Goal: Check status: Check status

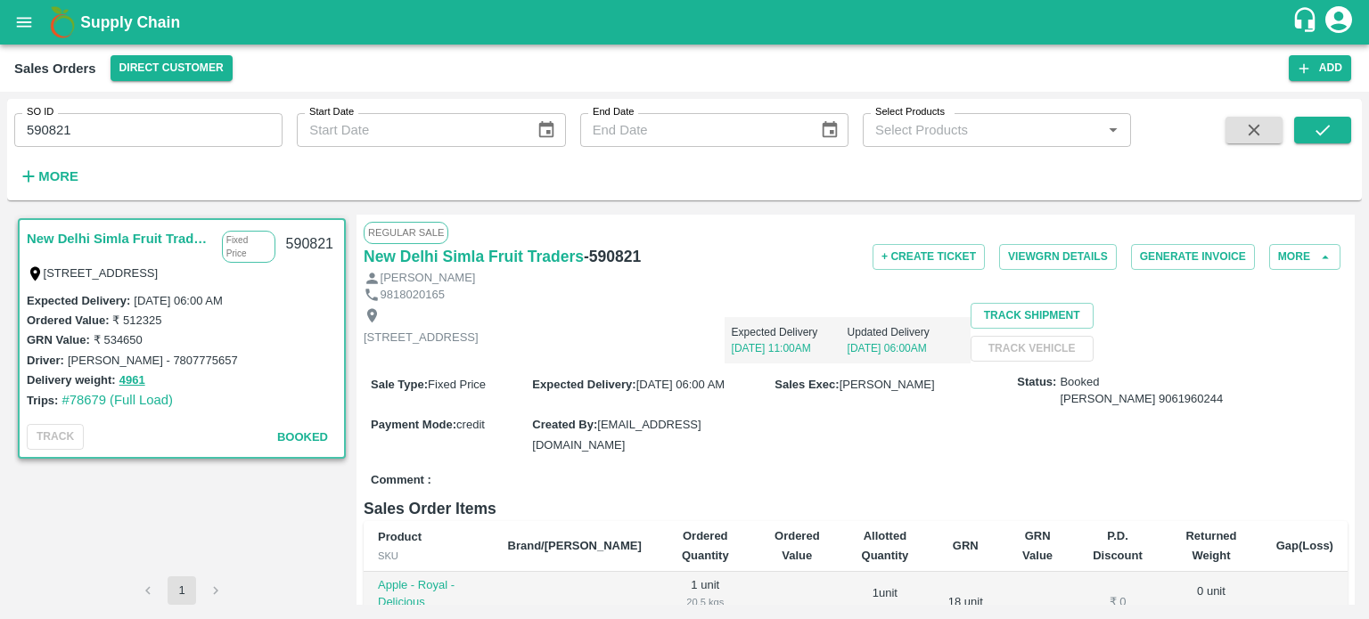
click at [101, 150] on div "SO ID 590821 SO ID Start Date Start Date End Date End Date Select Products Sele…" at bounding box center [565, 145] width 1131 height 93
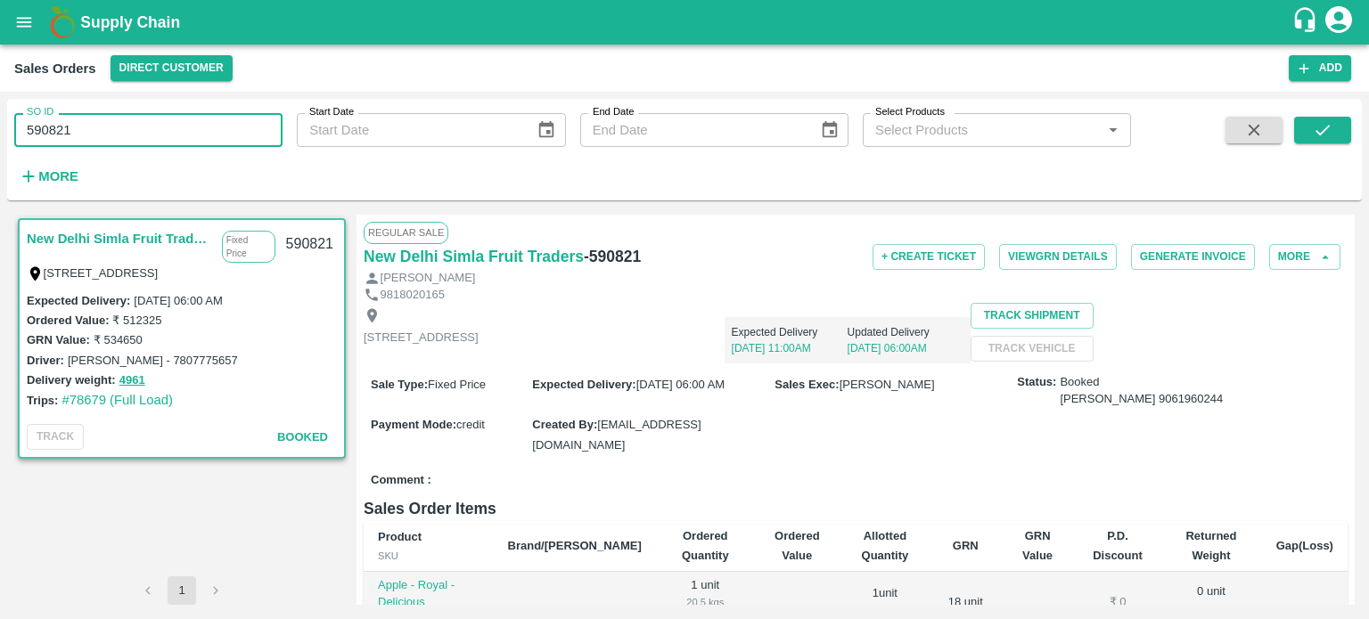
click at [85, 122] on input "590821" at bounding box center [148, 130] width 268 height 34
paste input "text"
click at [85, 122] on input "590313" at bounding box center [148, 130] width 268 height 34
type input "590313"
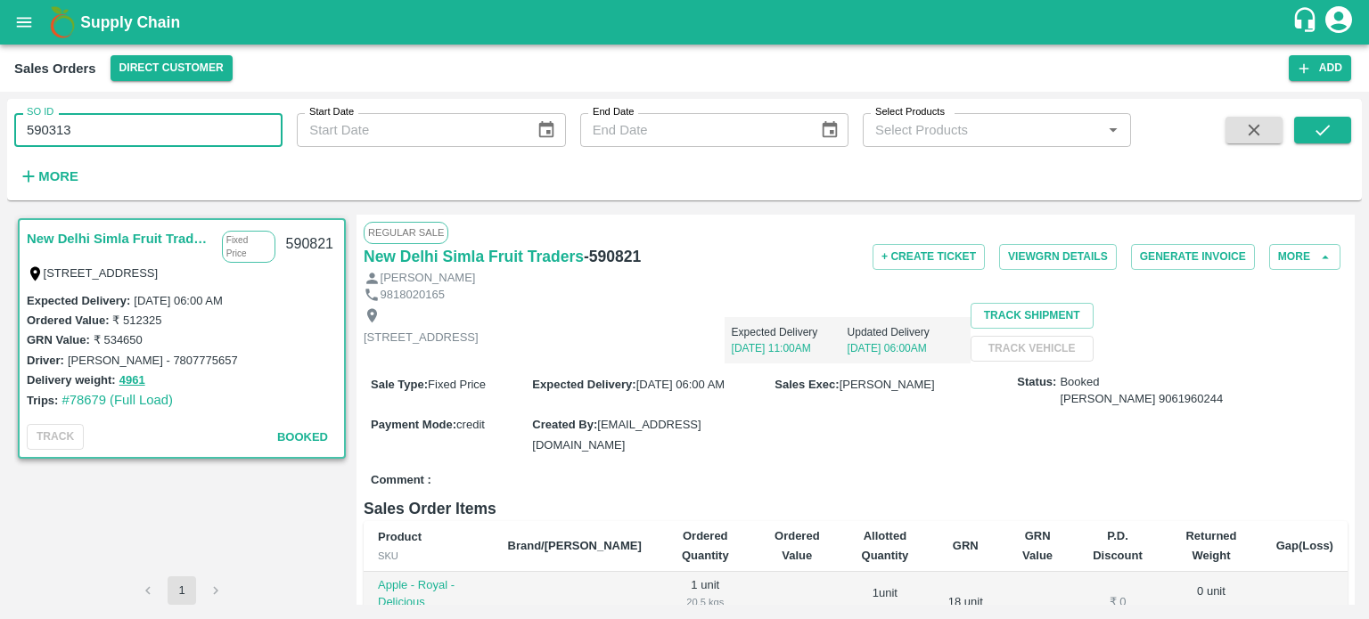
click at [1322, 113] on div "SO ID 590313 SO ID Start Date Start Date End Date End Date Select Products Sele…" at bounding box center [684, 149] width 1355 height 87
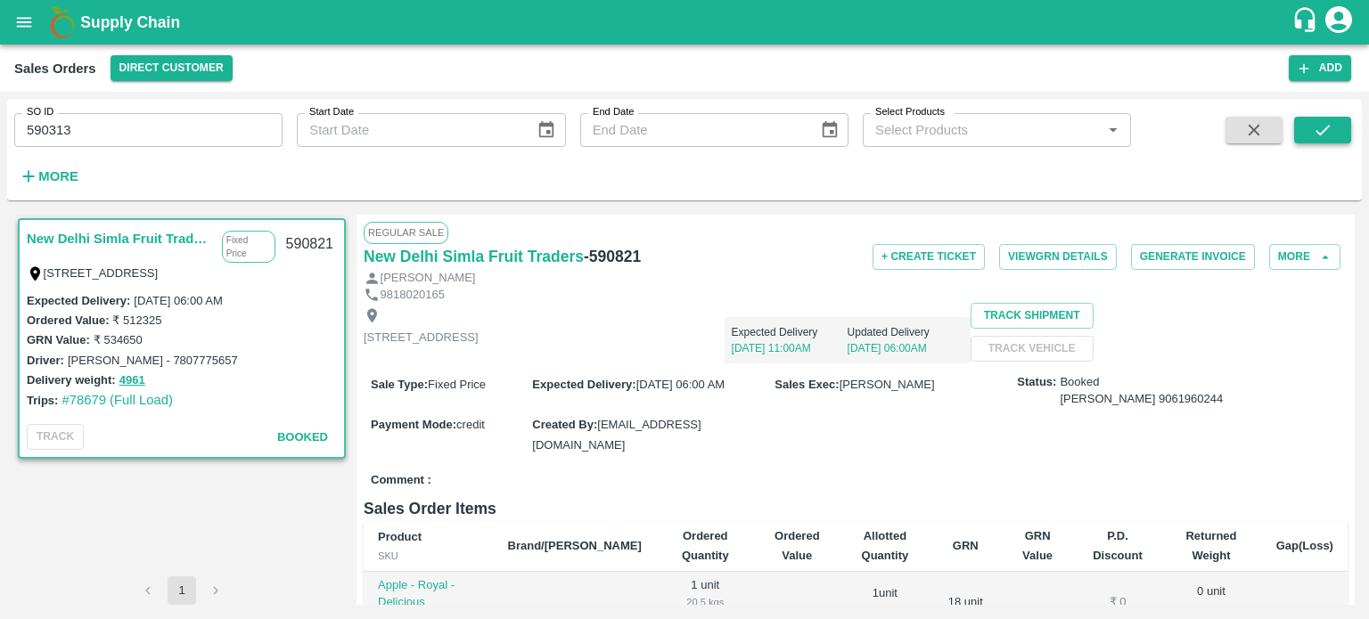
click at [1316, 141] on button "submit" at bounding box center [1322, 130] width 57 height 27
